Goal: Contribute content

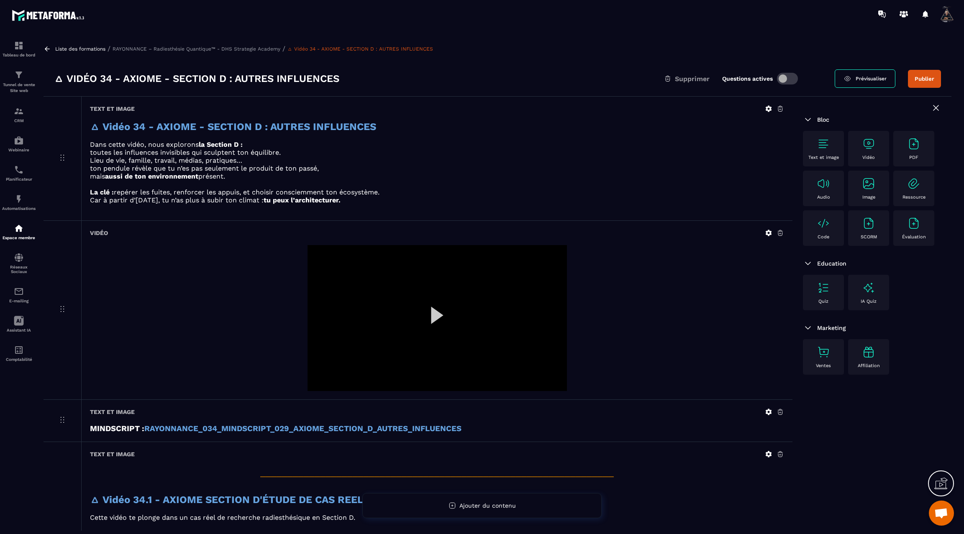
click at [767, 231] on icon at bounding box center [769, 233] width 6 height 6
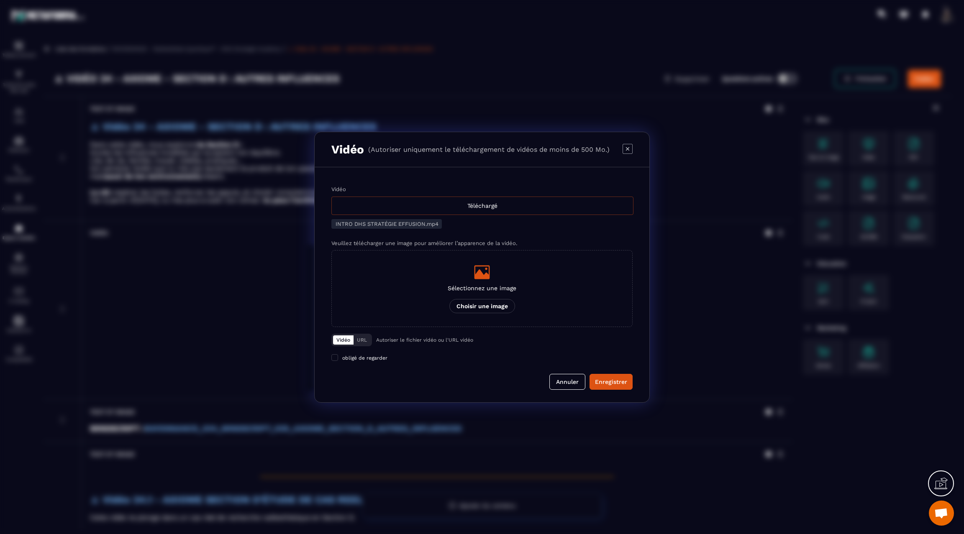
click at [470, 207] on div "Téléchargé" at bounding box center [482, 206] width 302 height 18
click at [0, 0] on input "Vidéo Téléchargé" at bounding box center [0, 0] width 0 height 0
click at [613, 383] on div "Enregistrer" at bounding box center [611, 382] width 32 height 8
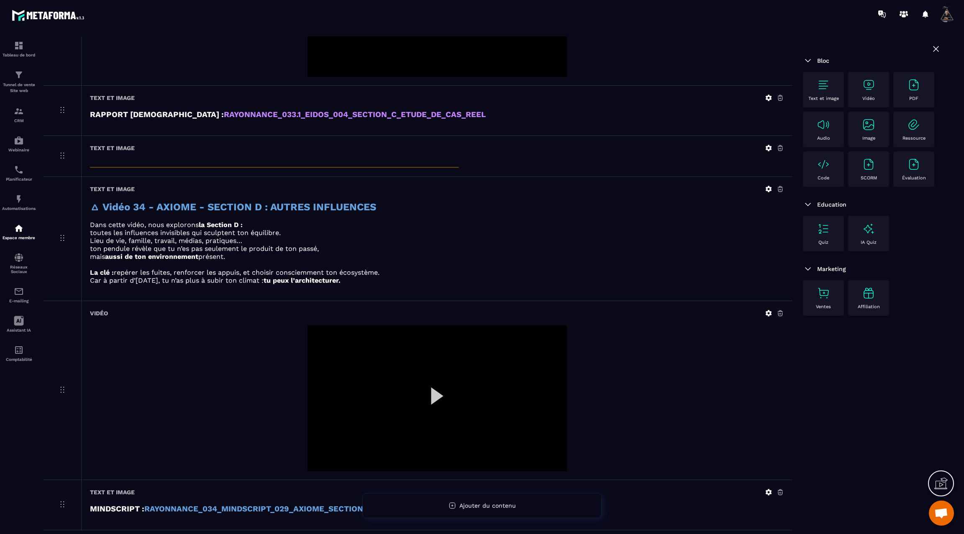
scroll to position [1312, 0]
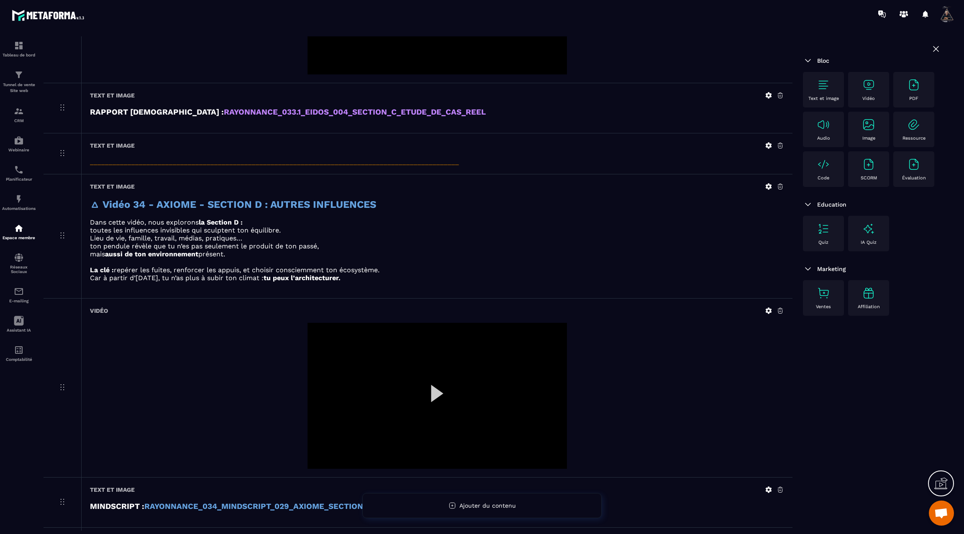
click at [767, 184] on icon at bounding box center [769, 187] width 6 height 6
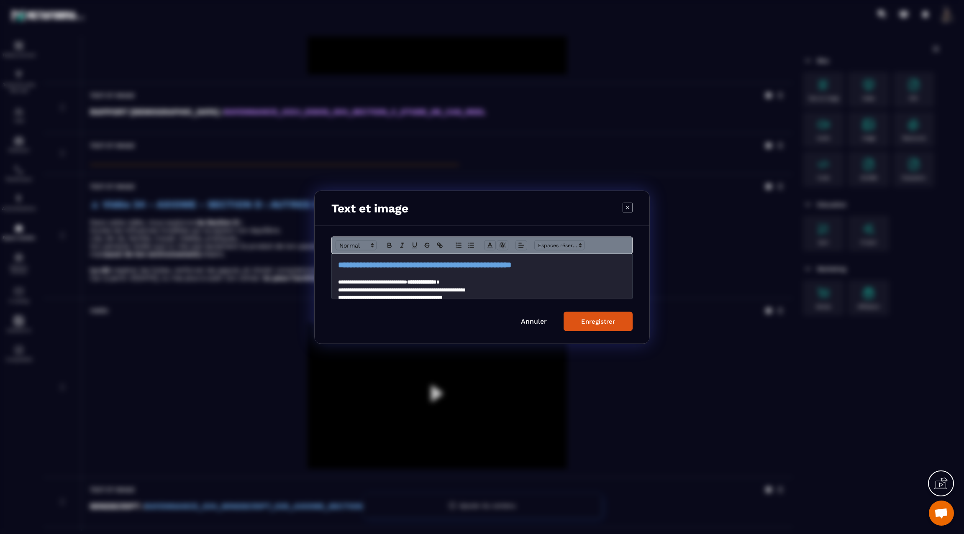
click at [692, 270] on div "Modal window" at bounding box center [482, 267] width 964 height 534
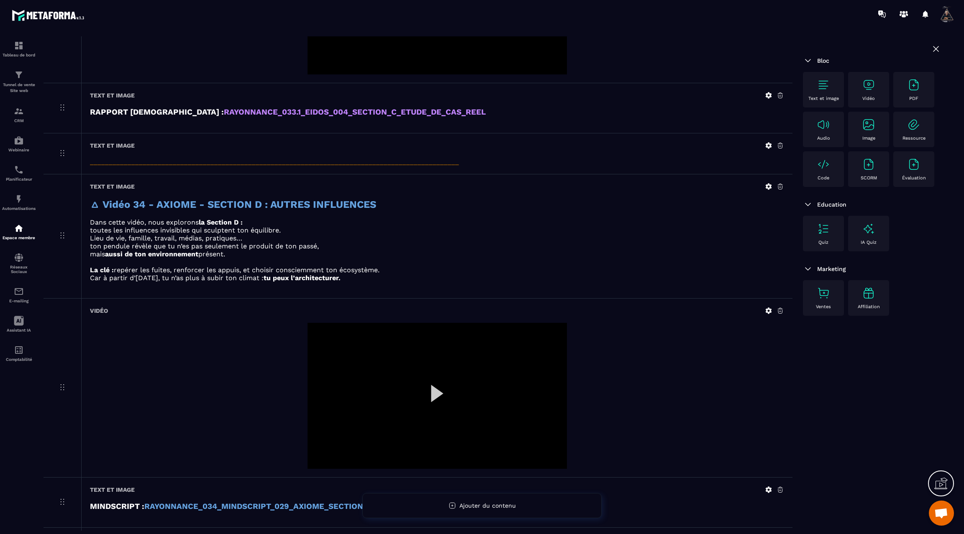
click at [768, 307] on icon at bounding box center [769, 311] width 8 height 8
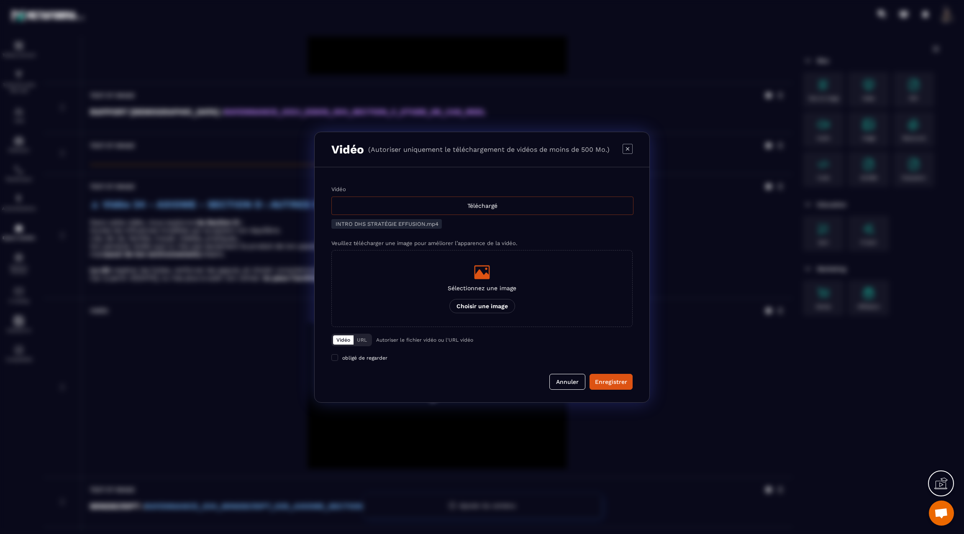
click at [530, 208] on div "Téléchargé" at bounding box center [482, 206] width 302 height 18
click at [0, 0] on input "Vidéo Téléchargé" at bounding box center [0, 0] width 0 height 0
click at [612, 384] on div "Enregistrer" at bounding box center [611, 382] width 32 height 8
